Goal: Task Accomplishment & Management: Use online tool/utility

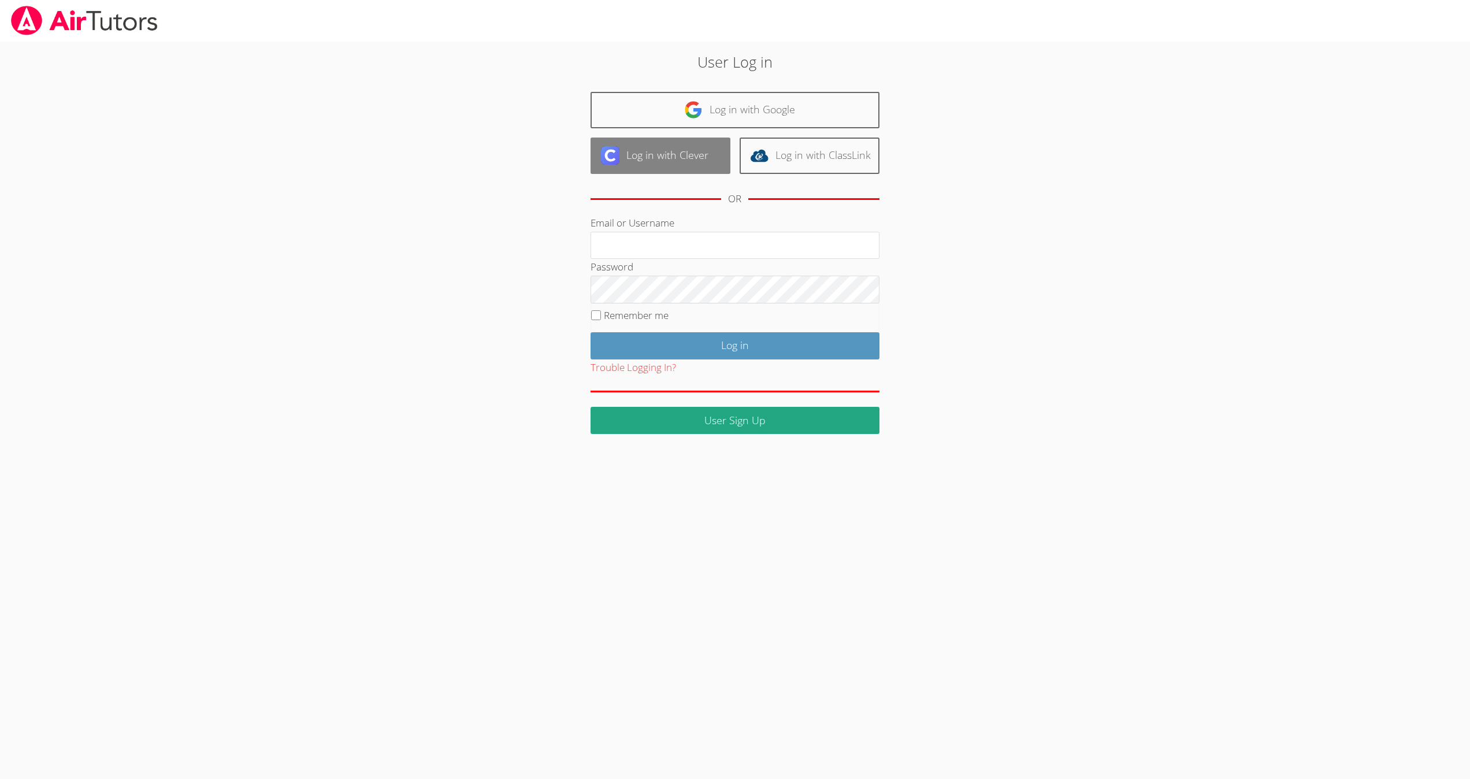
click at [712, 140] on link "Log in with Clever" at bounding box center [661, 156] width 140 height 36
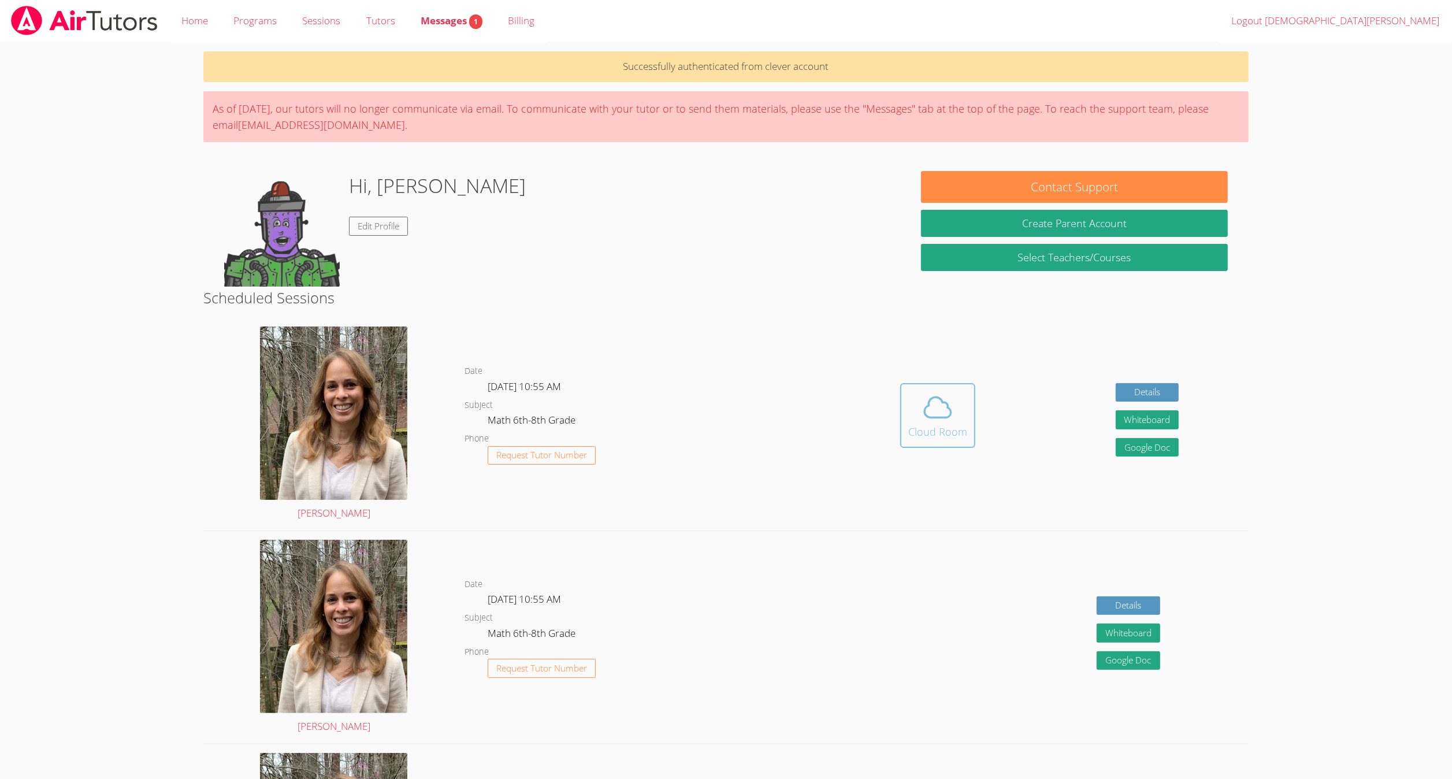
click at [941, 437] on div "Cloud Room" at bounding box center [937, 432] width 59 height 16
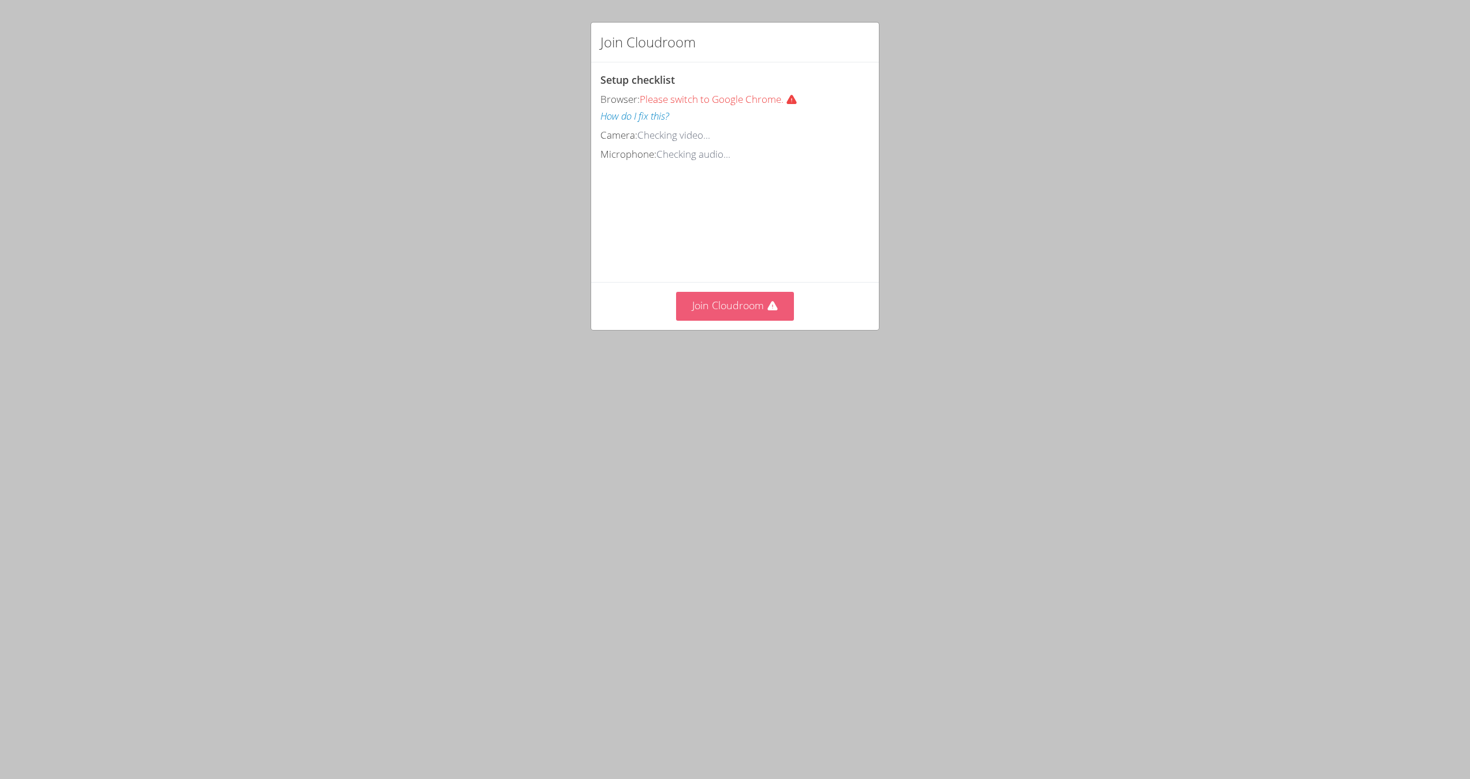
click at [721, 320] on button "Join Cloudroom" at bounding box center [735, 306] width 118 height 28
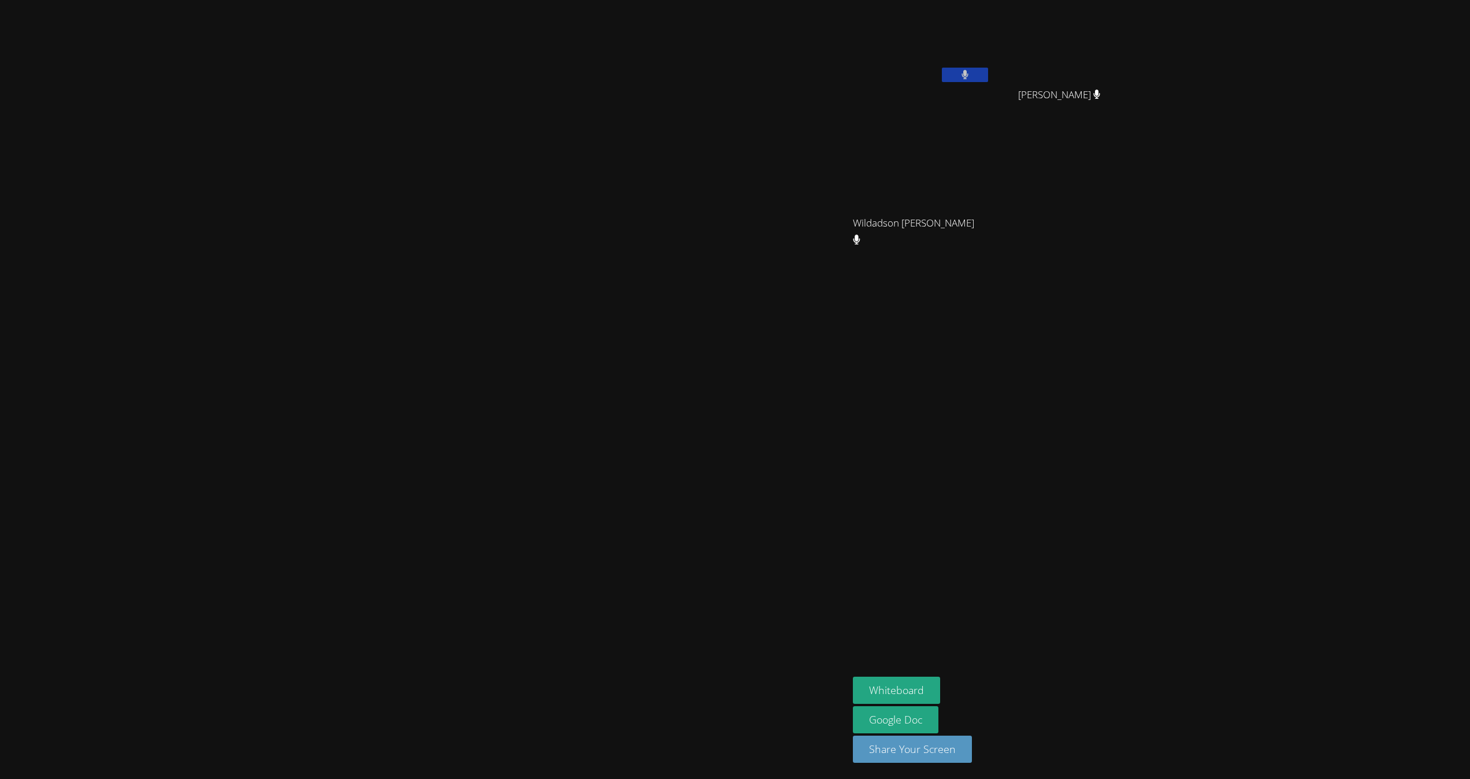
click at [8, 218] on div "Nedjie Aisha Saint Juste" at bounding box center [424, 367] width 839 height 472
click at [971, 77] on icon at bounding box center [965, 75] width 12 height 10
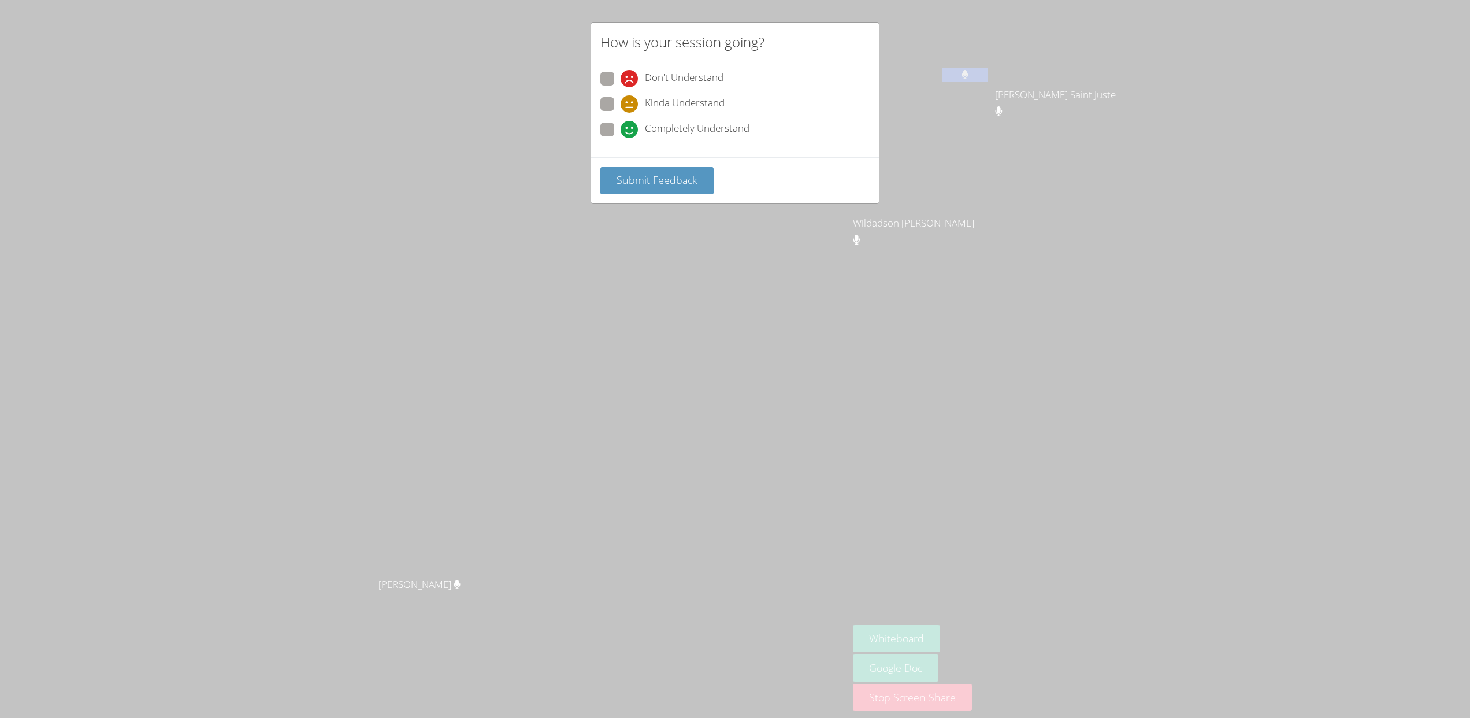
click at [659, 127] on span "Completely Understand" at bounding box center [697, 129] width 105 height 17
click at [630, 127] on input "Completely Understand" at bounding box center [626, 128] width 10 height 10
radio input "true"
click at [652, 183] on span "Submit Feedback" at bounding box center [657, 180] width 81 height 14
